Goal: Find specific page/section: Find specific page/section

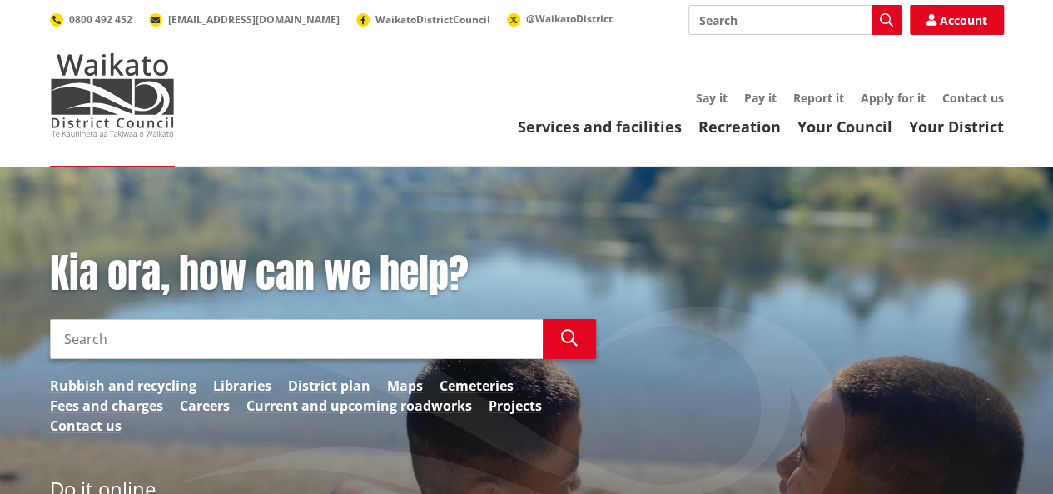
click at [209, 409] on link "Careers" at bounding box center [205, 405] width 50 height 20
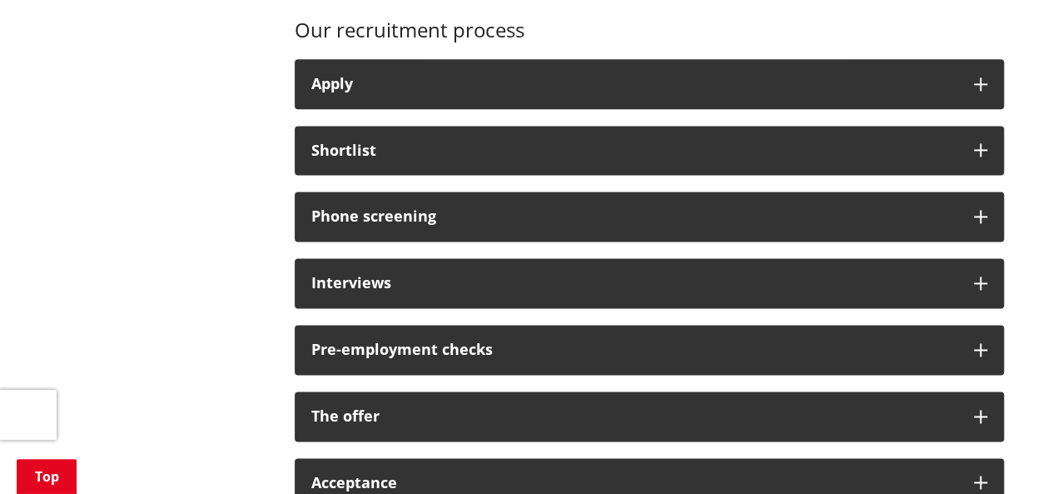
scroll to position [1249, 0]
